Goal: Register for event/course

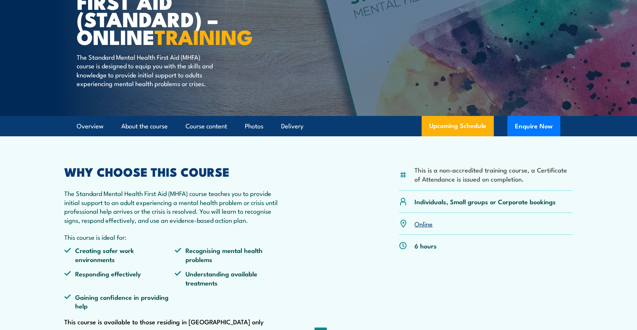
scroll to position [109, 0]
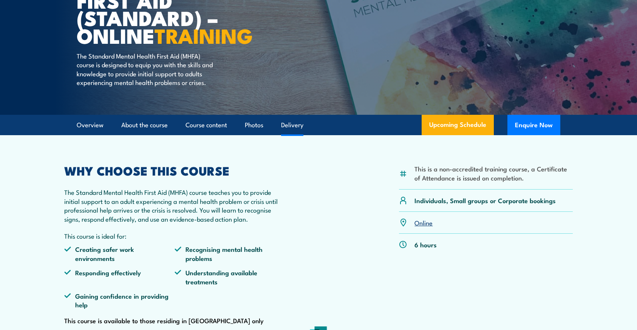
click at [284, 135] on link "Delivery" at bounding box center [292, 125] width 22 height 20
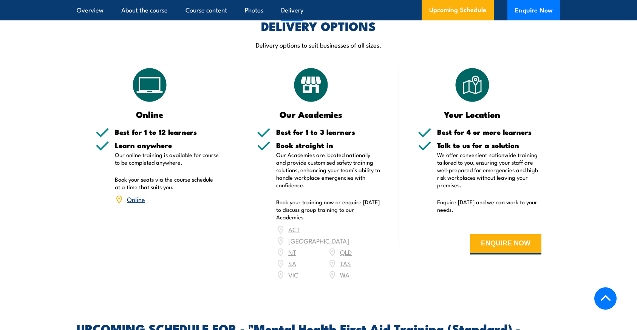
scroll to position [1273, 0]
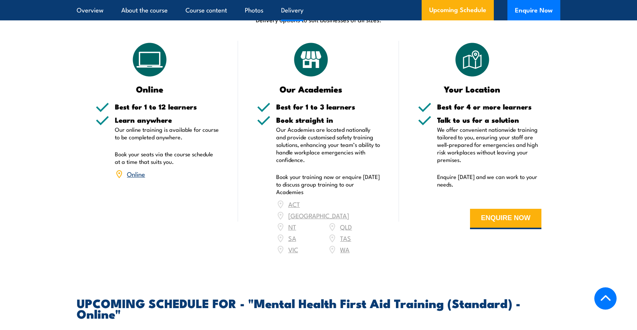
click at [345, 199] on div "ACT NSW NT QLD SA TAS VIC WA" at bounding box center [328, 227] width 104 height 57
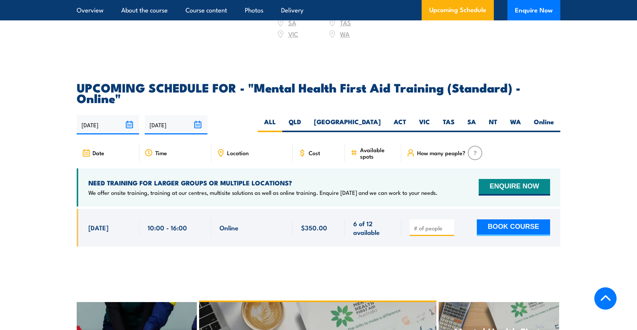
scroll to position [1488, 0]
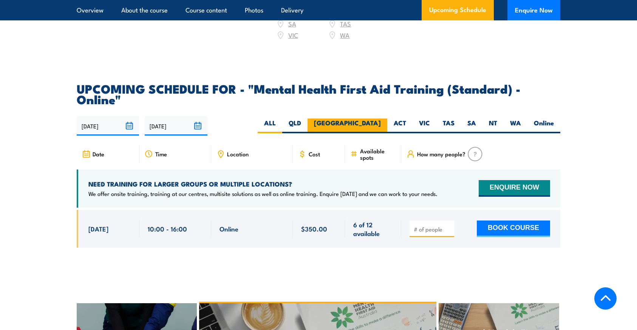
click at [370, 119] on label "[GEOGRAPHIC_DATA]" at bounding box center [347, 126] width 80 height 15
click at [381, 119] on input "[GEOGRAPHIC_DATA]" at bounding box center [383, 121] width 5 height 5
radio input "true"
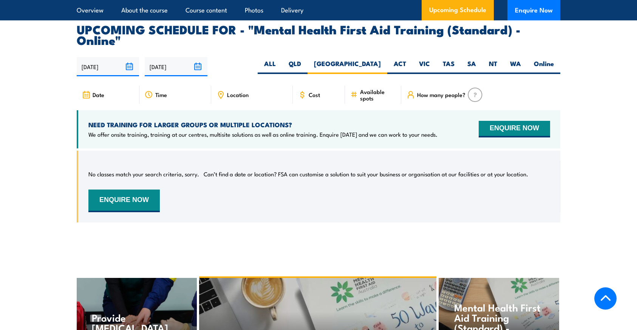
scroll to position [1550, 0]
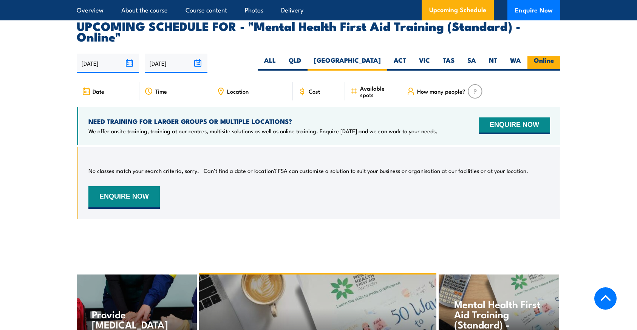
click at [544, 56] on label "Online" at bounding box center [543, 63] width 33 height 15
click at [554, 56] on input "Online" at bounding box center [556, 58] width 5 height 5
radio input "true"
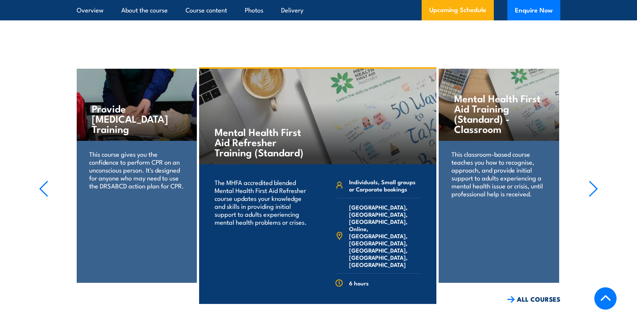
scroll to position [1755, 0]
